Goal: Information Seeking & Learning: Learn about a topic

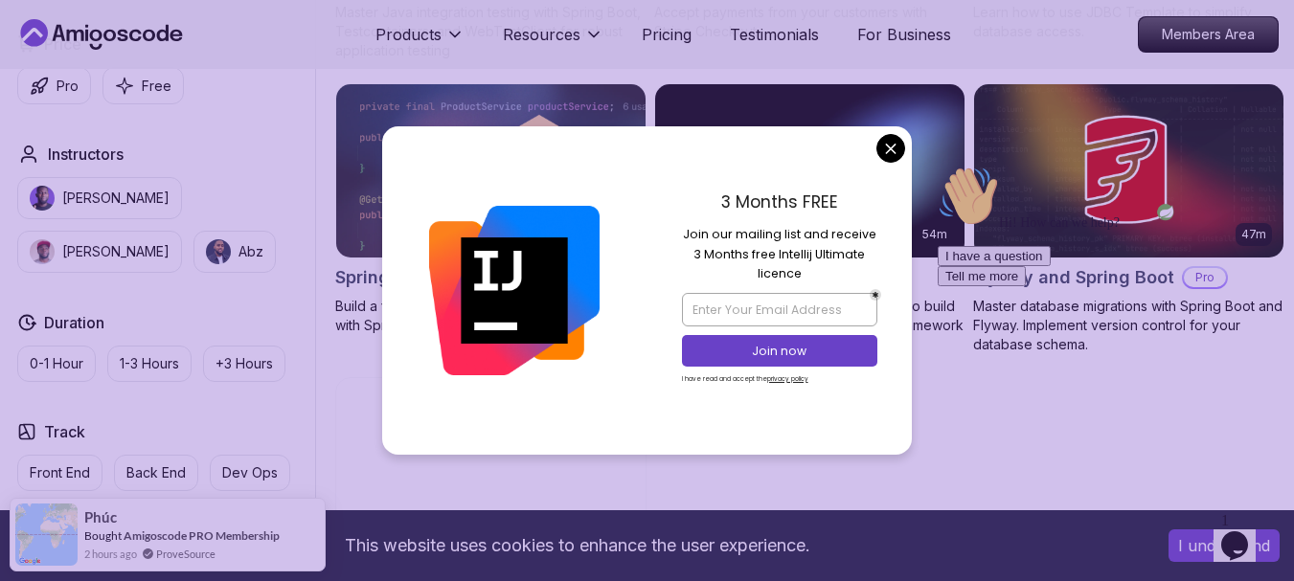
scroll to position [1393, 0]
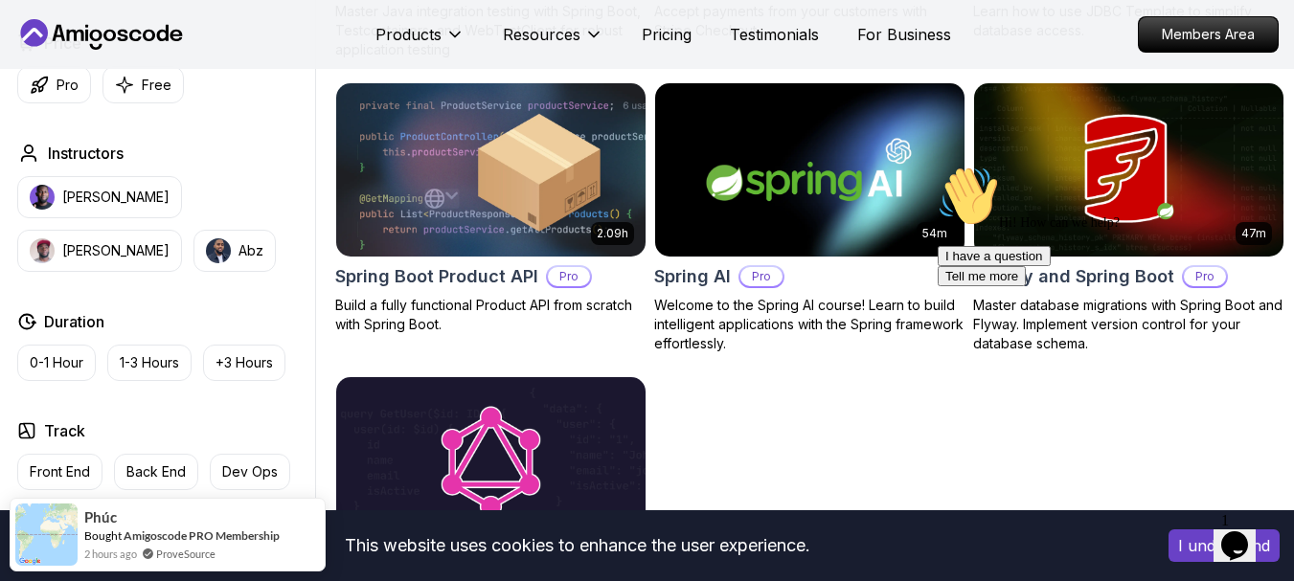
click at [886, 140] on body "This website uses cookies to enhance the user experience. I understand Products…" at bounding box center [647, 140] width 1294 height 3066
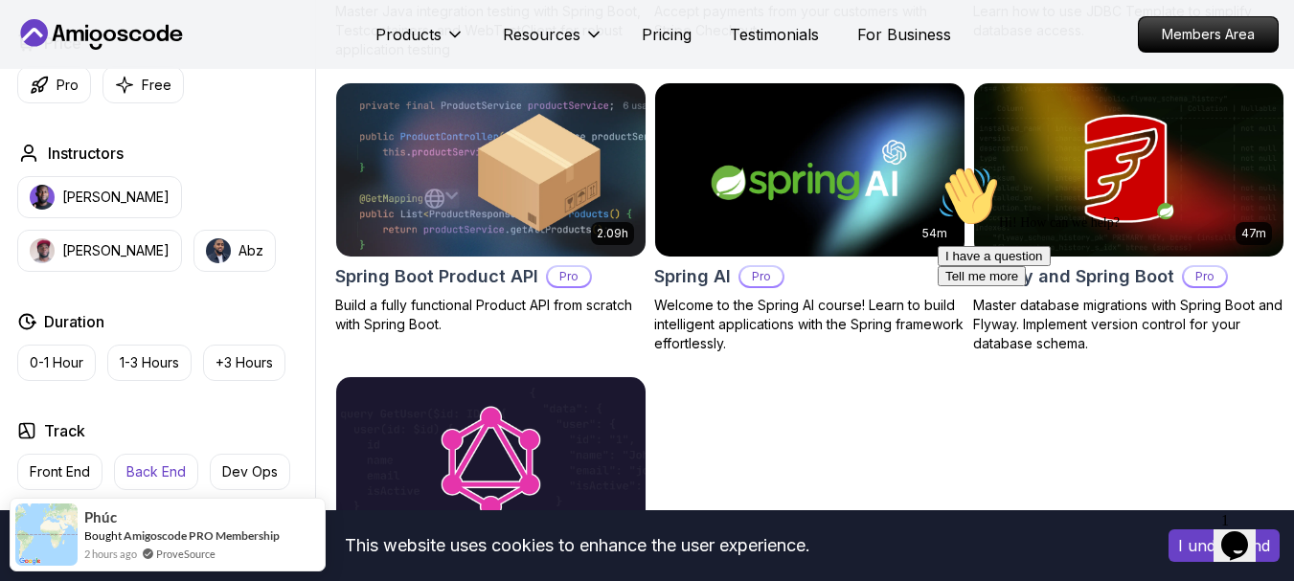
click at [166, 463] on p "Back End" at bounding box center [155, 472] width 59 height 19
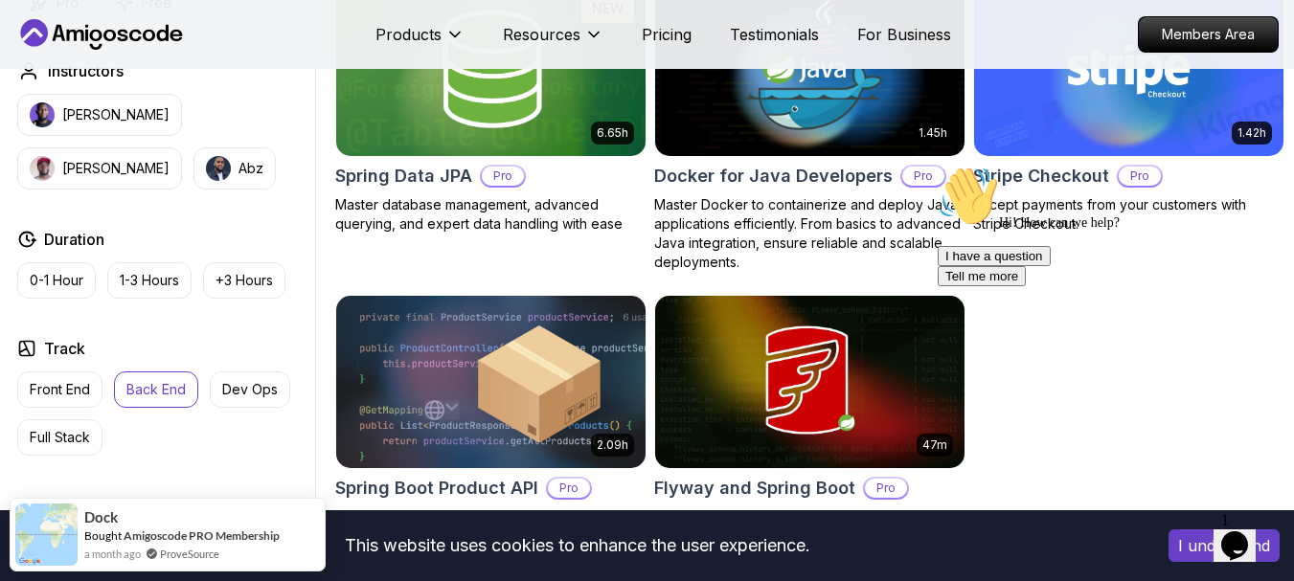
scroll to position [923, 0]
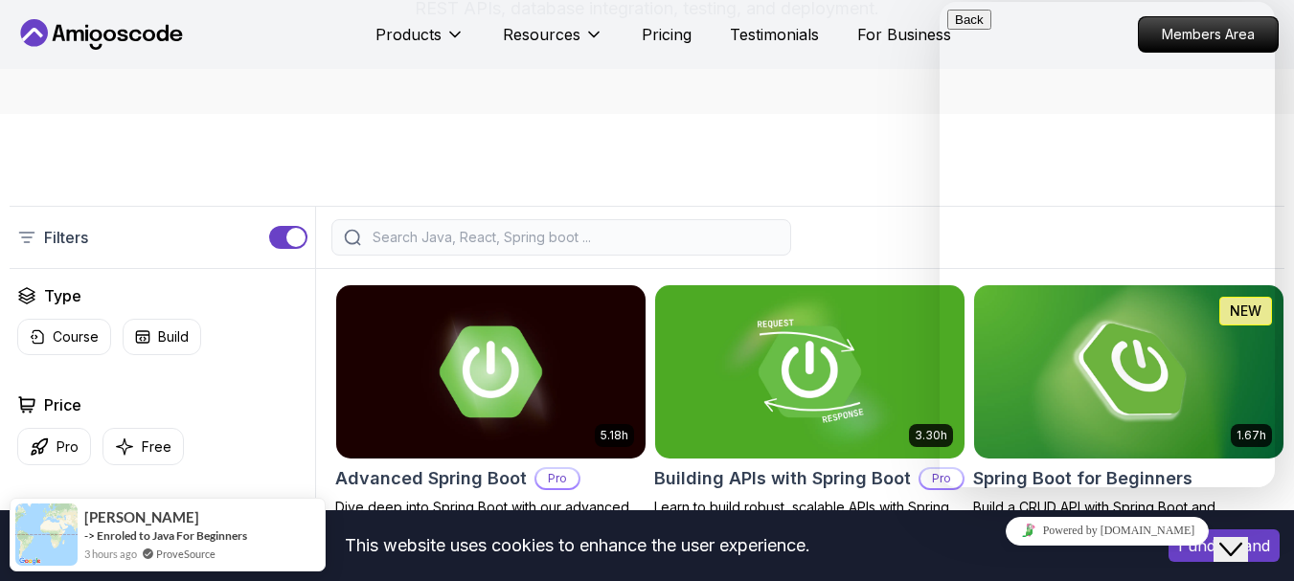
click at [1239, 538] on icon "Close Chat This icon closes the chat window." at bounding box center [1230, 549] width 23 height 23
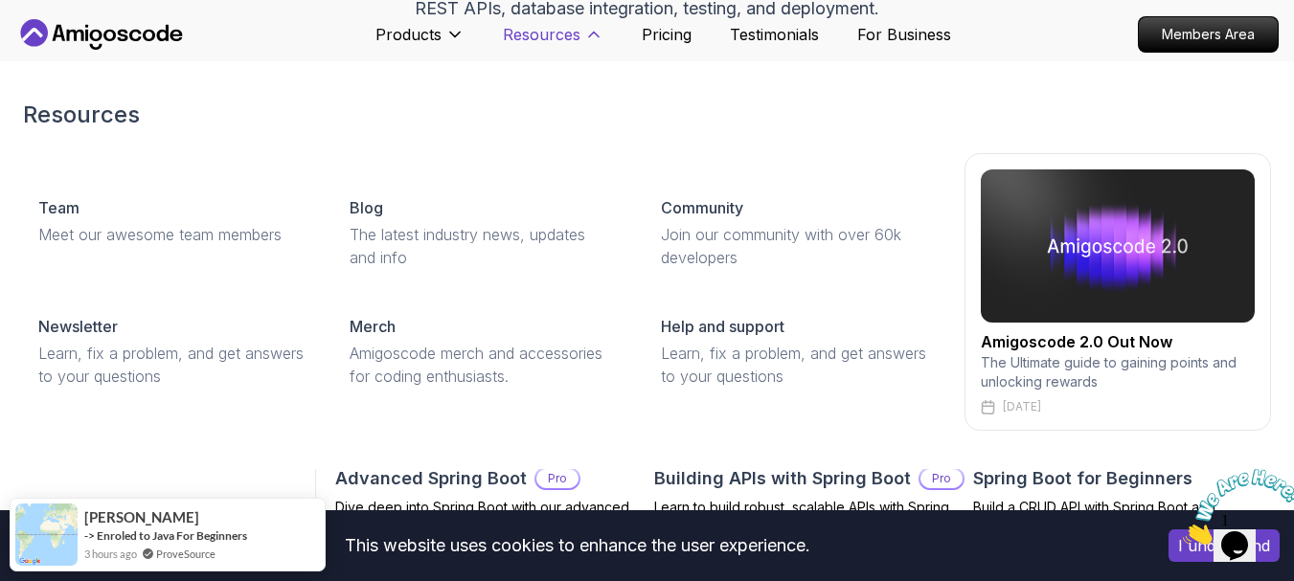
click at [556, 41] on p "Resources" at bounding box center [542, 34] width 78 height 23
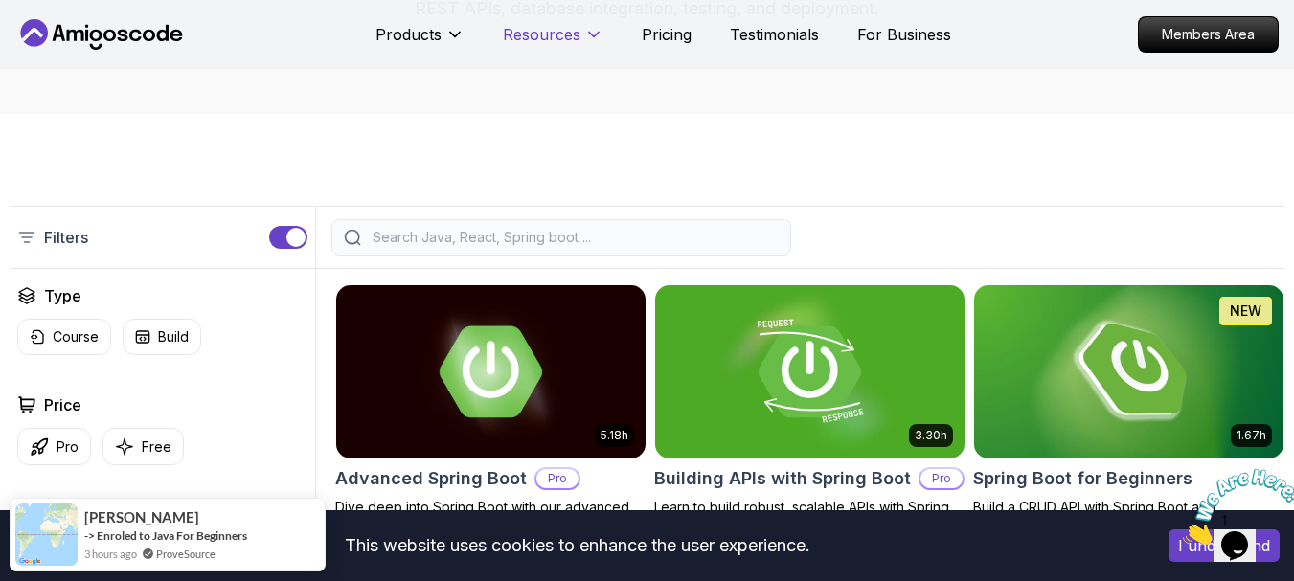
click at [556, 41] on p "Resources" at bounding box center [542, 34] width 78 height 23
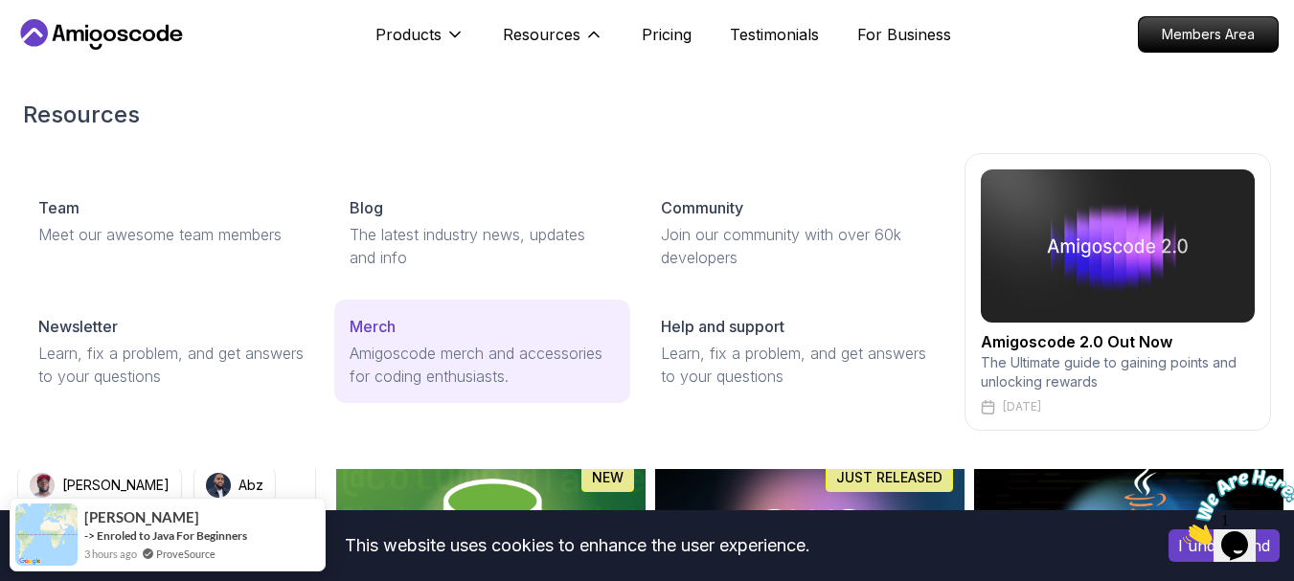
scroll to position [424, 0]
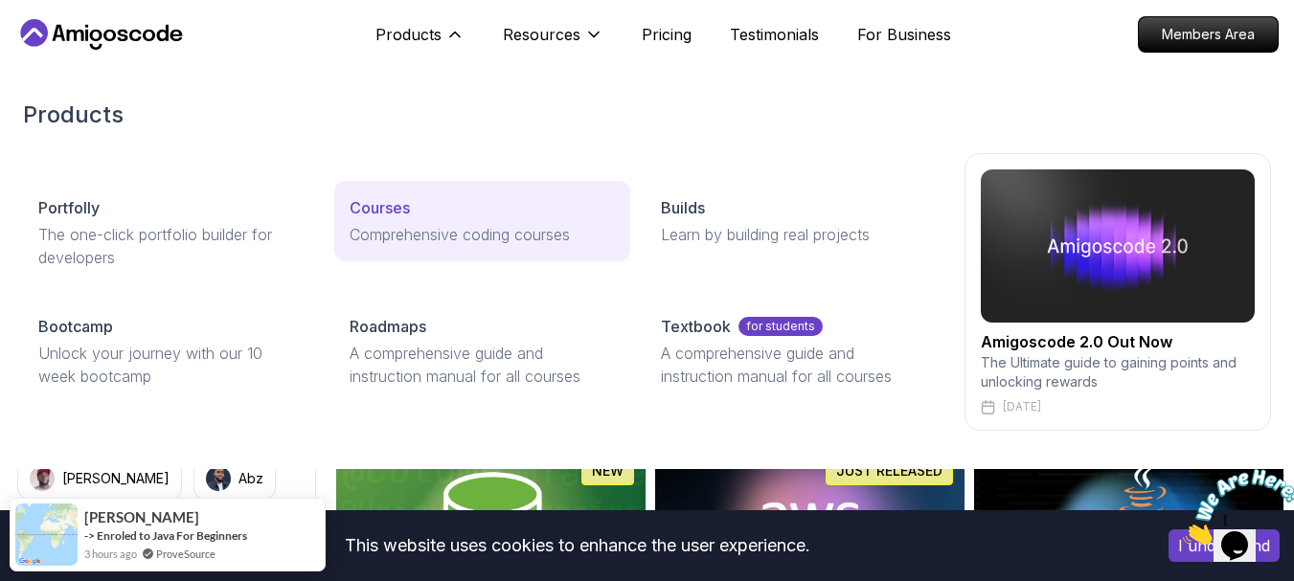
click at [407, 199] on p "Courses" at bounding box center [380, 207] width 60 height 23
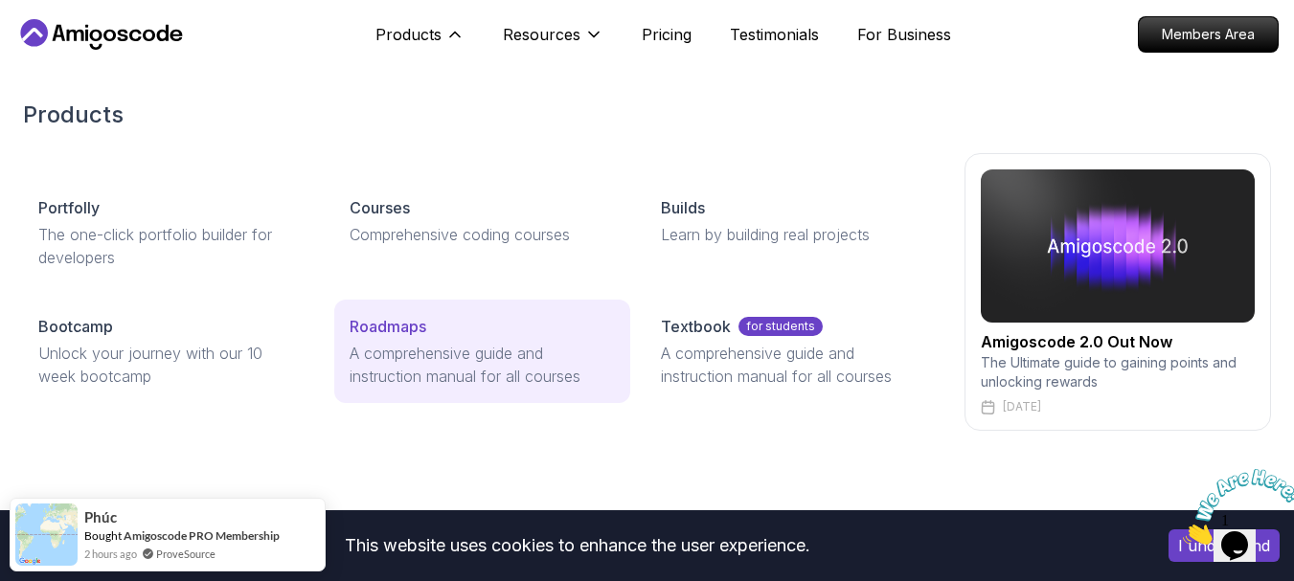
click at [465, 338] on link "Roadmaps A comprehensive guide and instruction manual for all courses" at bounding box center [482, 351] width 296 height 103
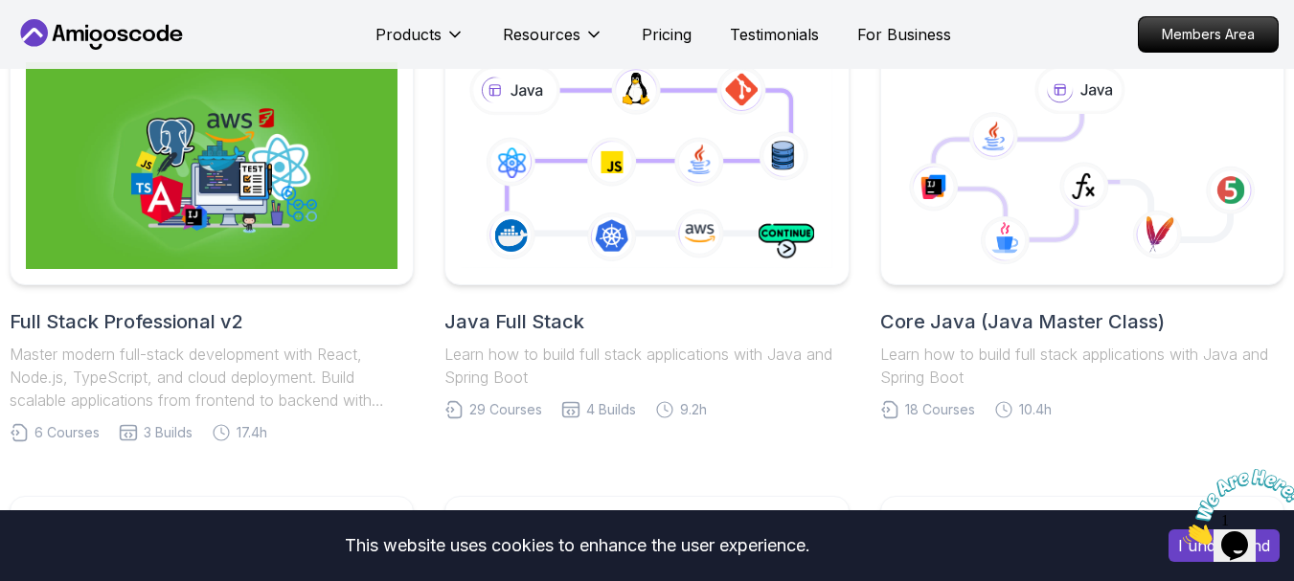
scroll to position [462, 0]
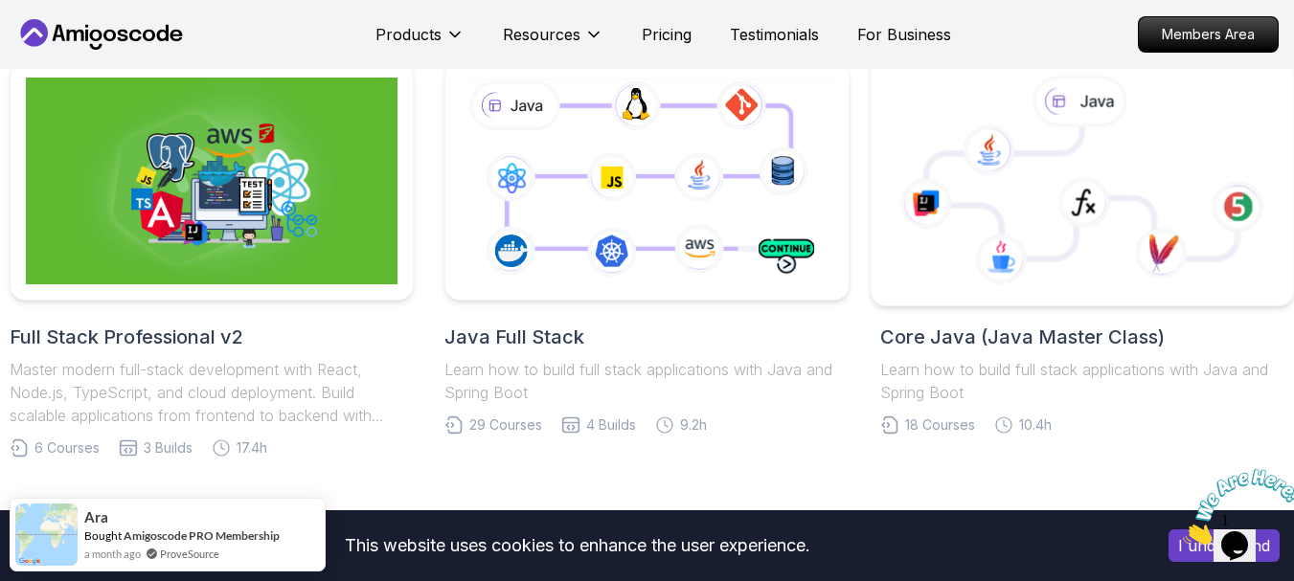
click at [1071, 267] on icon at bounding box center [1082, 181] width 391 height 217
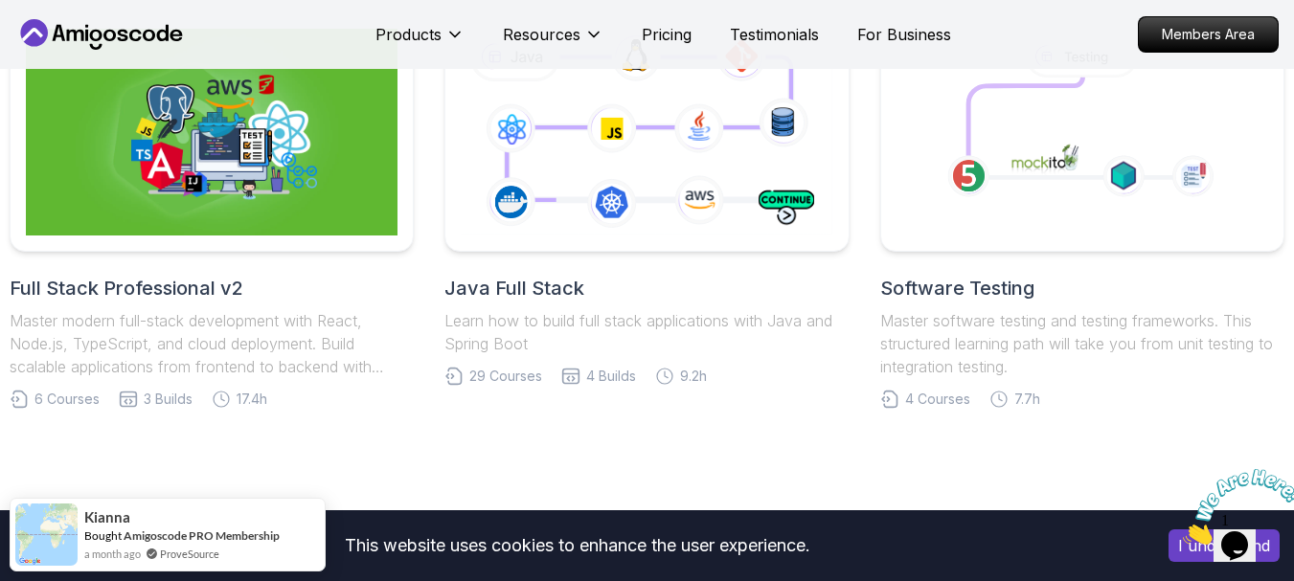
scroll to position [12117, 0]
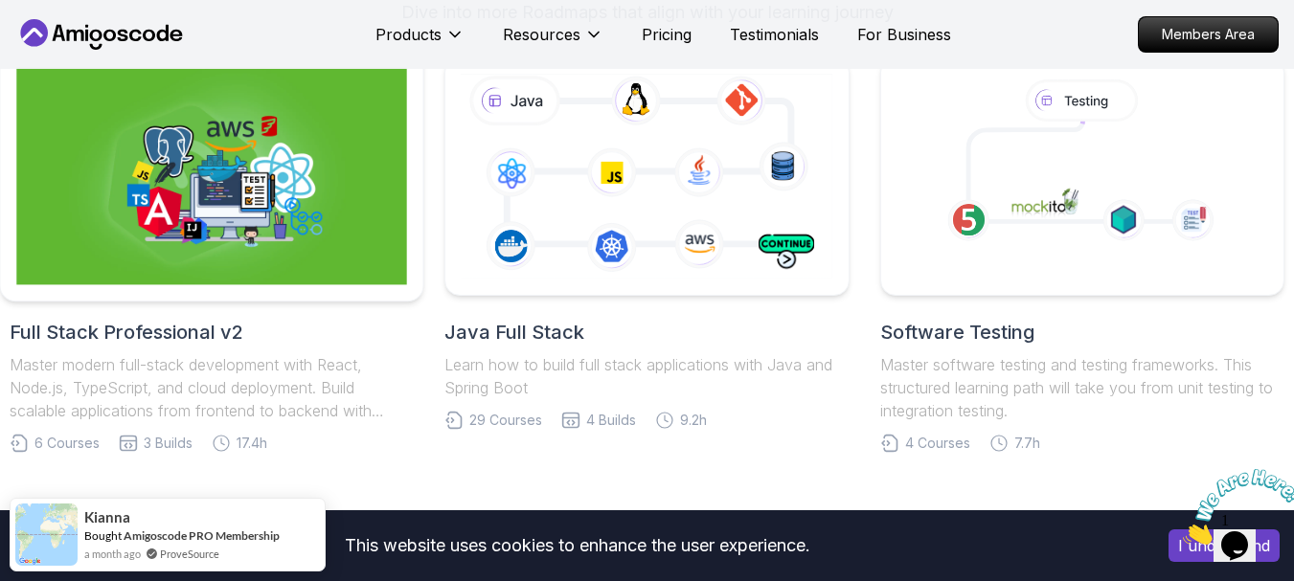
click at [230, 194] on img at bounding box center [211, 176] width 391 height 217
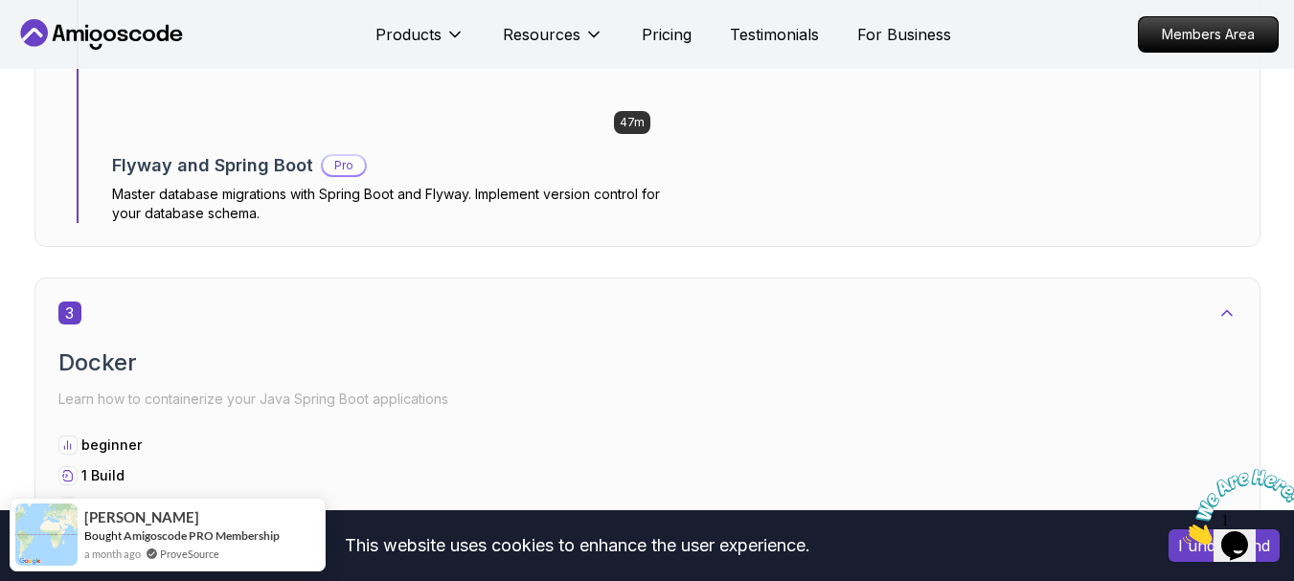
scroll to position [2215, 0]
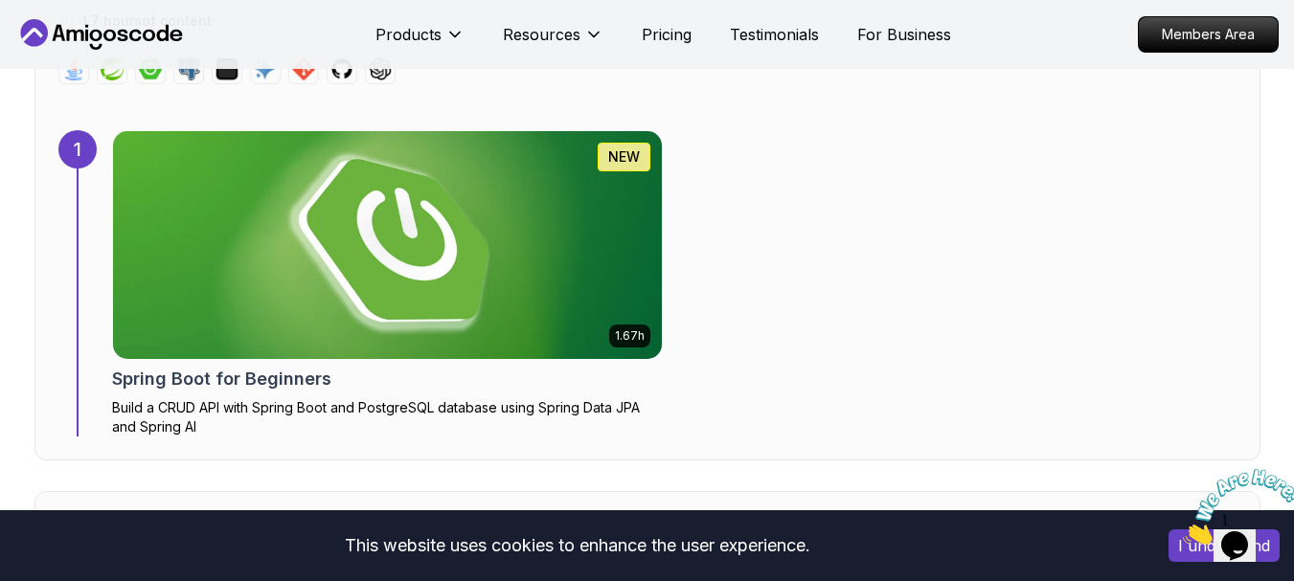
scroll to position [1289, 0]
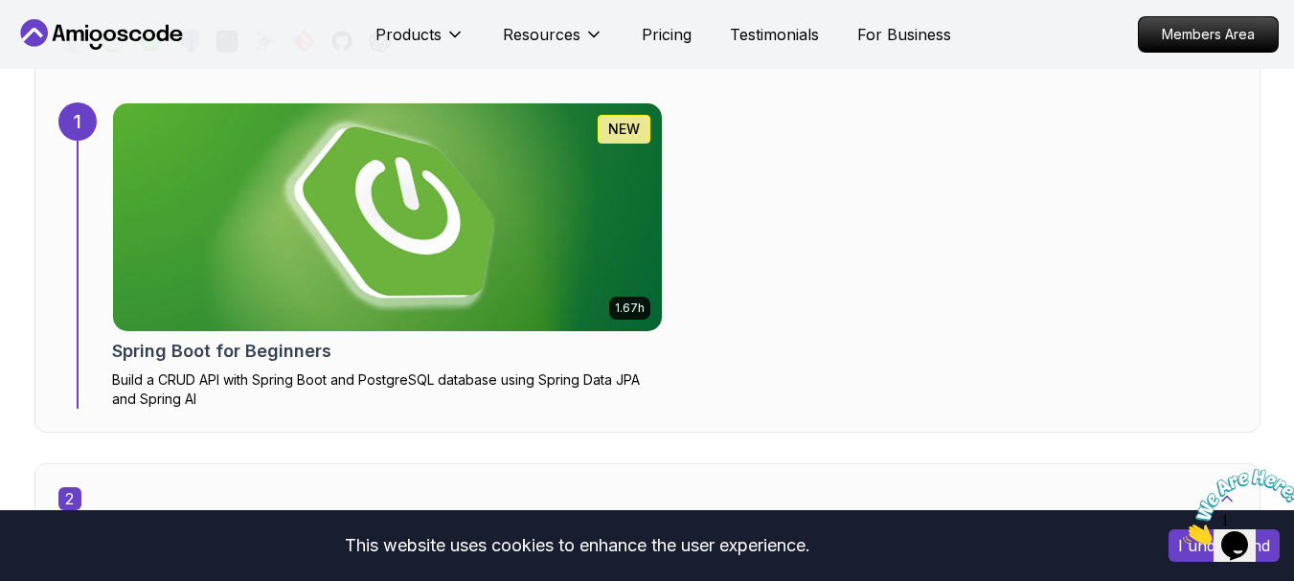
click at [356, 206] on img at bounding box center [387, 217] width 577 height 239
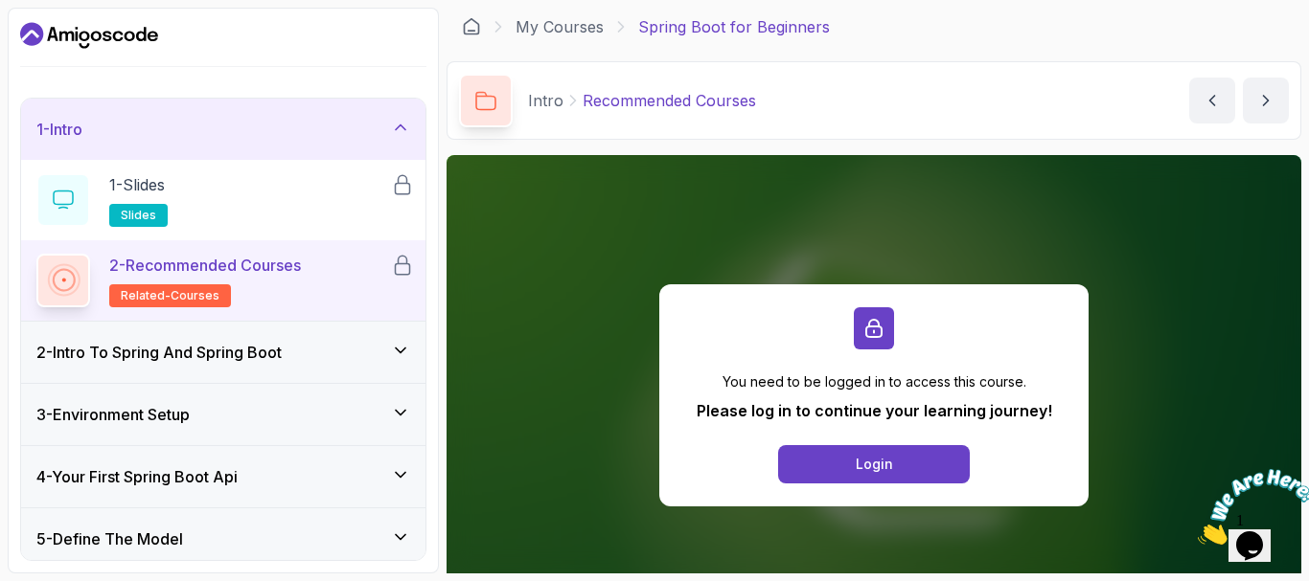
scroll to position [445, 0]
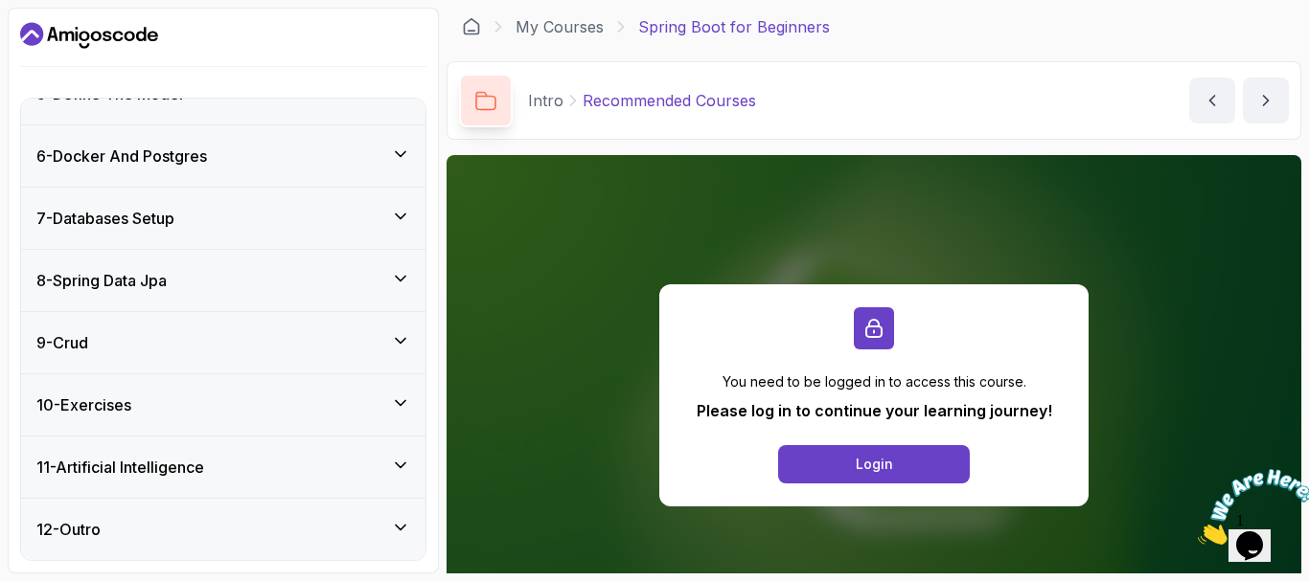
click at [313, 410] on div "10 - Exercises" at bounding box center [223, 405] width 374 height 23
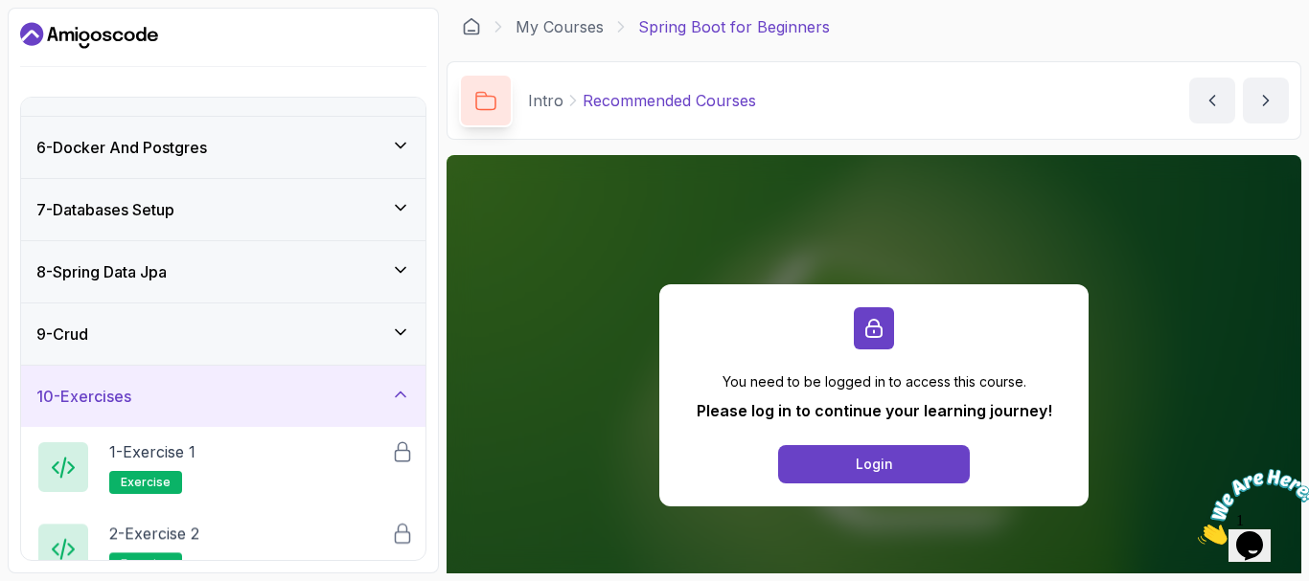
scroll to position [285, 0]
